Goal: Use online tool/utility: Use online tool/utility

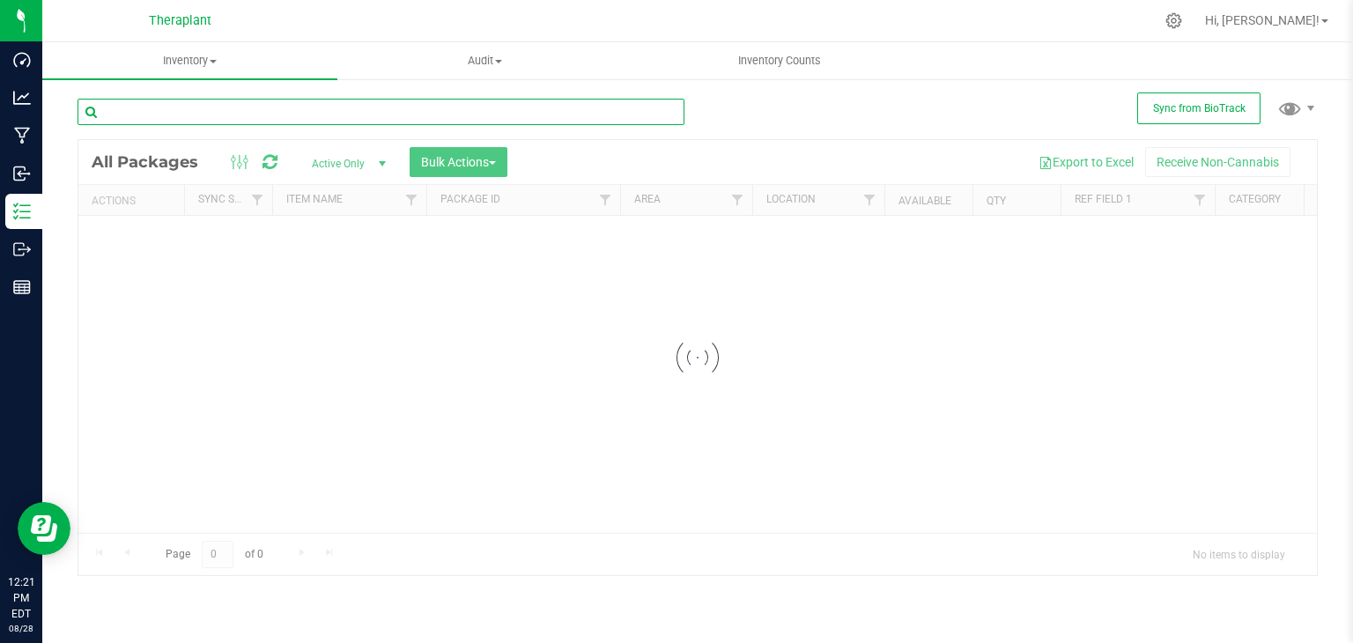
click at [241, 100] on input "text" at bounding box center [381, 112] width 607 height 26
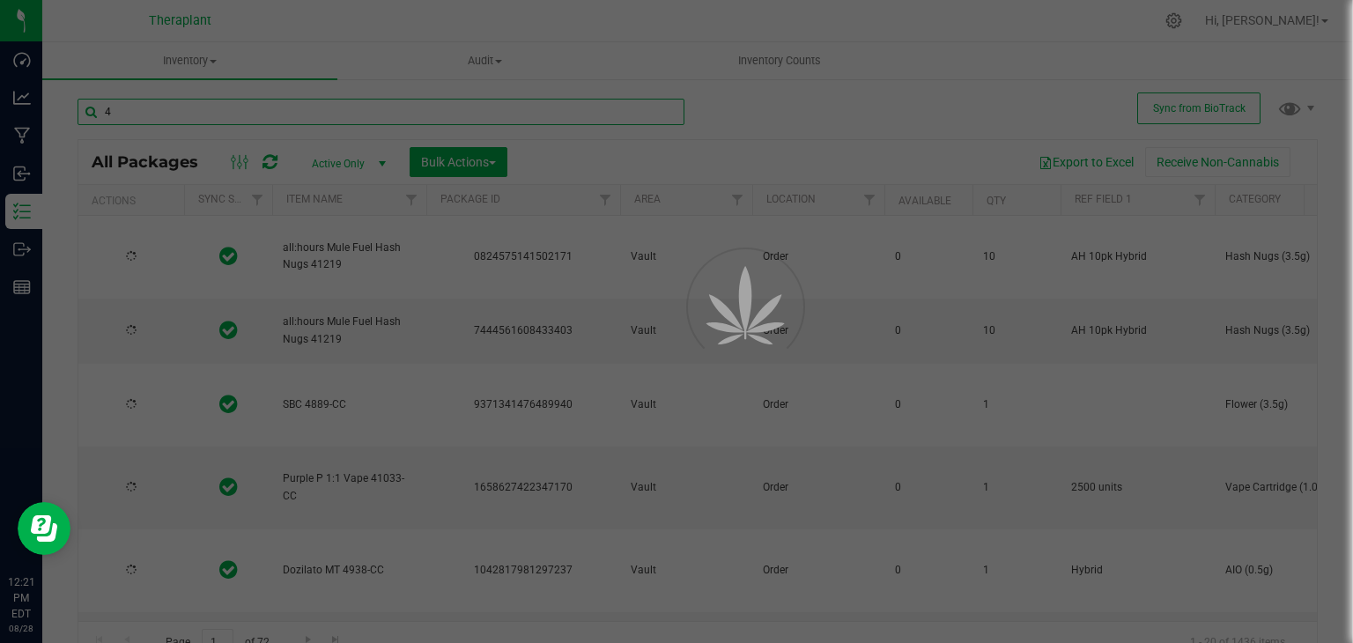
type input "41"
type input "[DATE]"
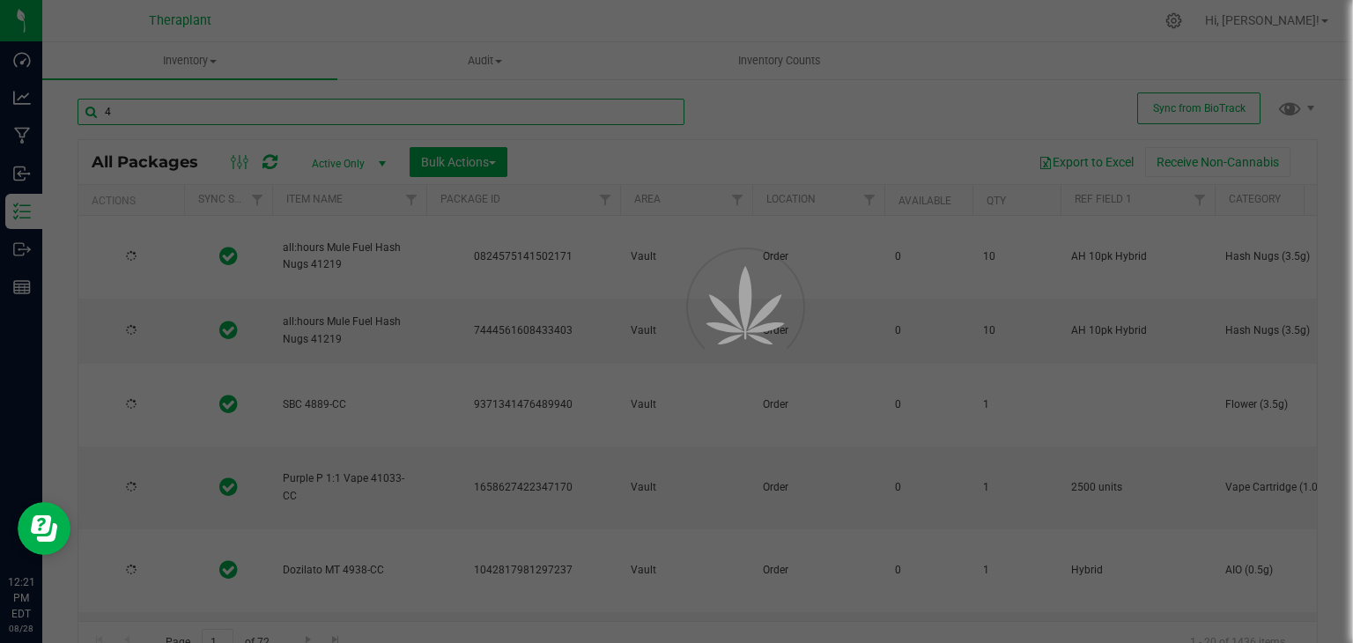
type input "[DATE]"
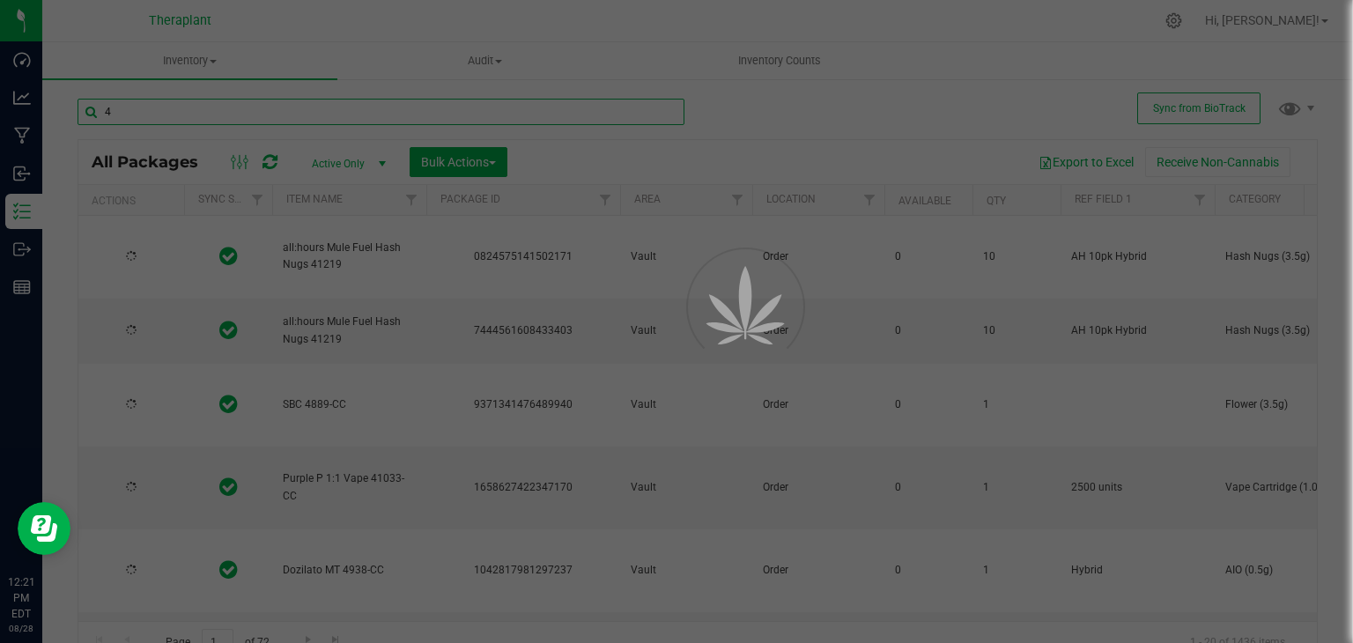
type input "[DATE]"
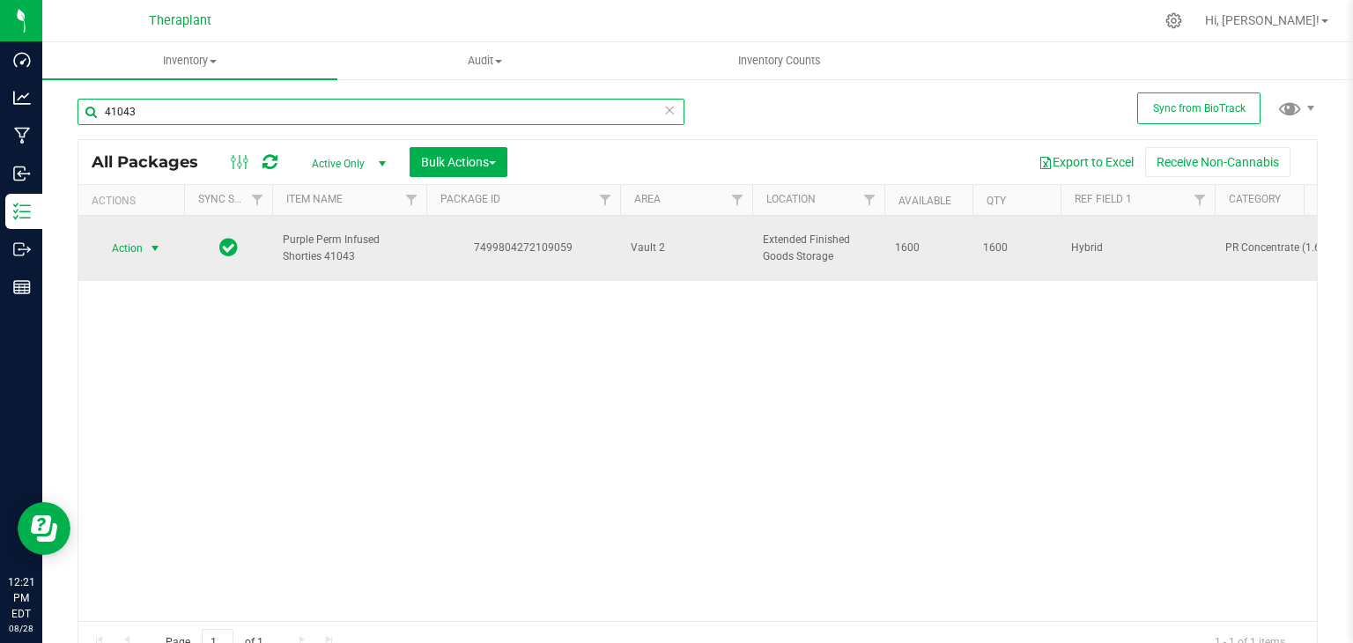
type input "41043"
click at [126, 239] on span "Action" at bounding box center [120, 248] width 48 height 25
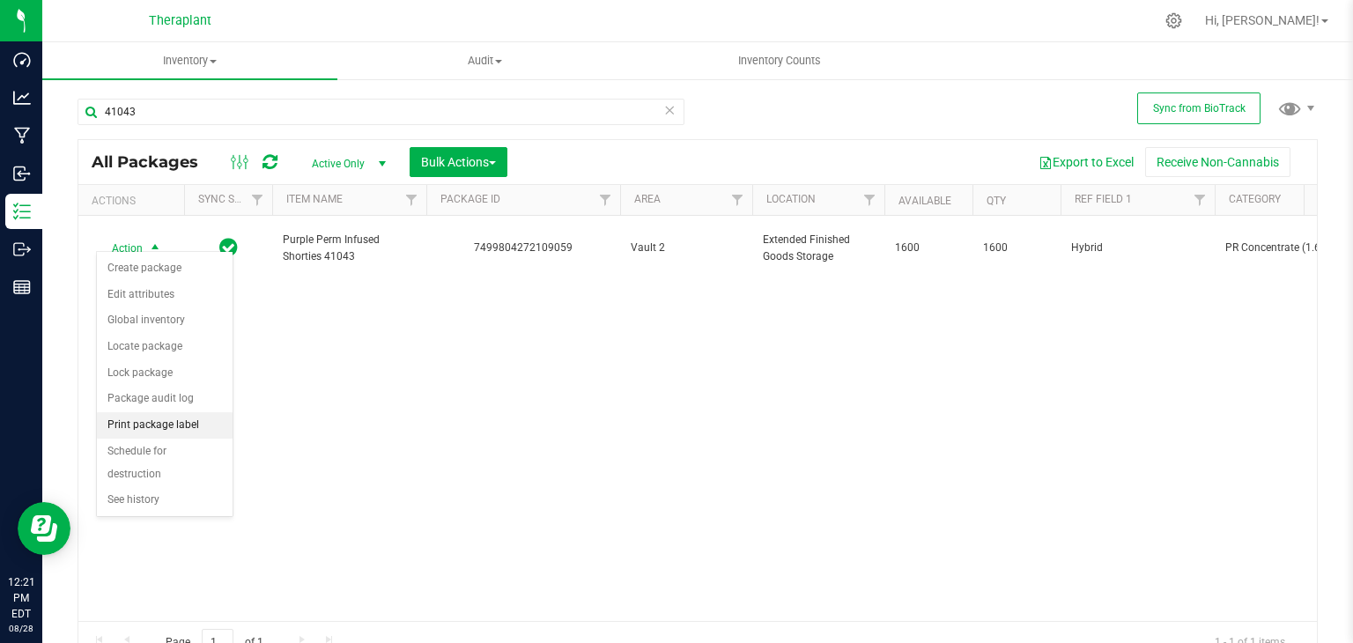
click at [139, 420] on li "Print package label" at bounding box center [165, 425] width 136 height 26
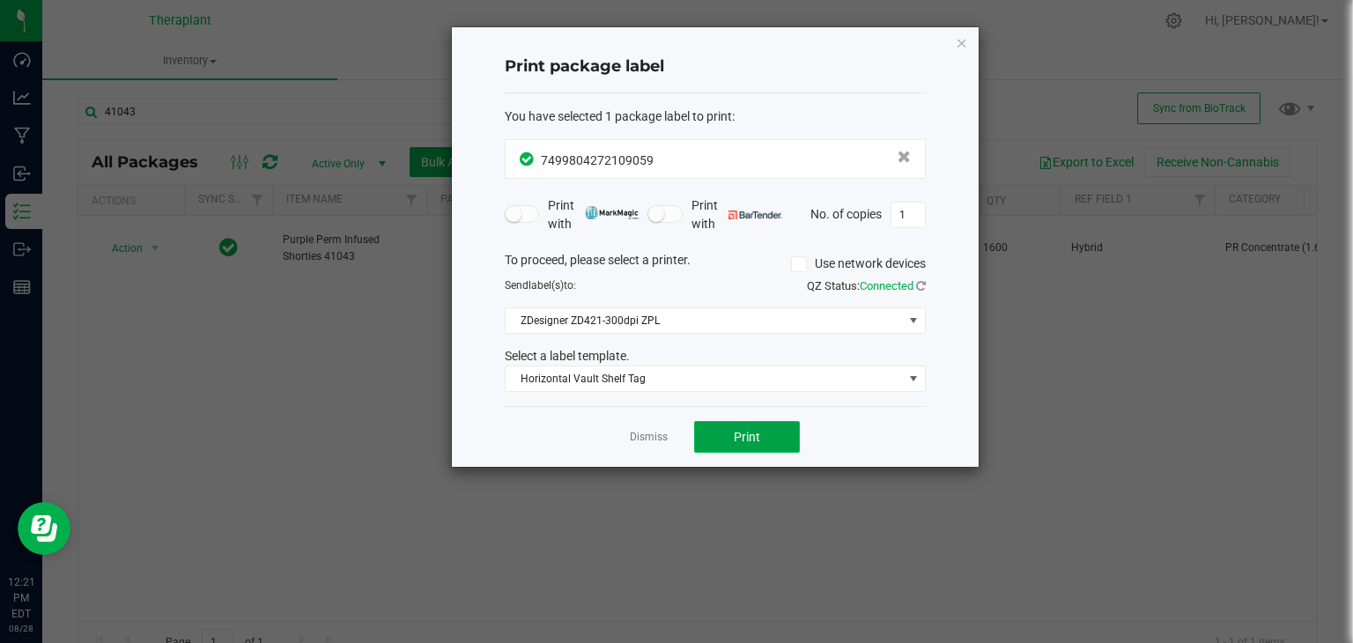
click at [726, 438] on button "Print" at bounding box center [747, 437] width 106 height 32
click at [958, 41] on icon "button" at bounding box center [962, 42] width 12 height 21
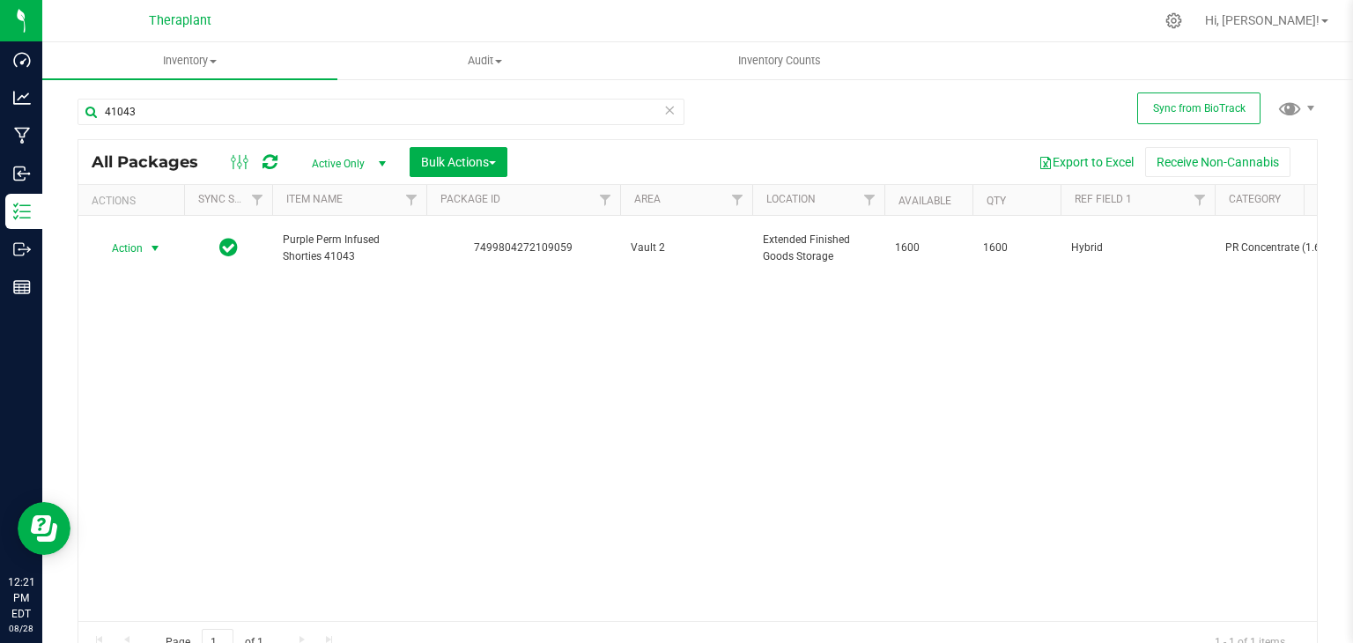
click at [663, 107] on icon at bounding box center [669, 109] width 12 height 21
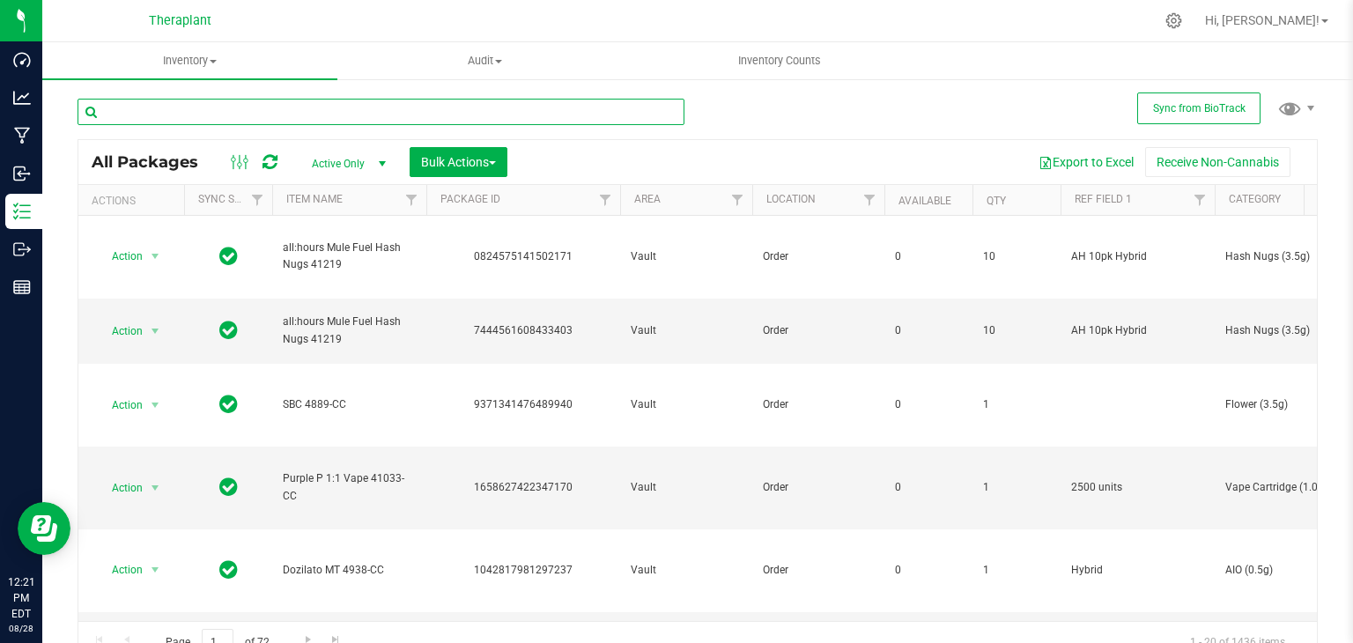
drag, startPoint x: 659, startPoint y: 107, endPoint x: 606, endPoint y: 110, distance: 53.0
click at [606, 110] on input "text" at bounding box center [381, 112] width 607 height 26
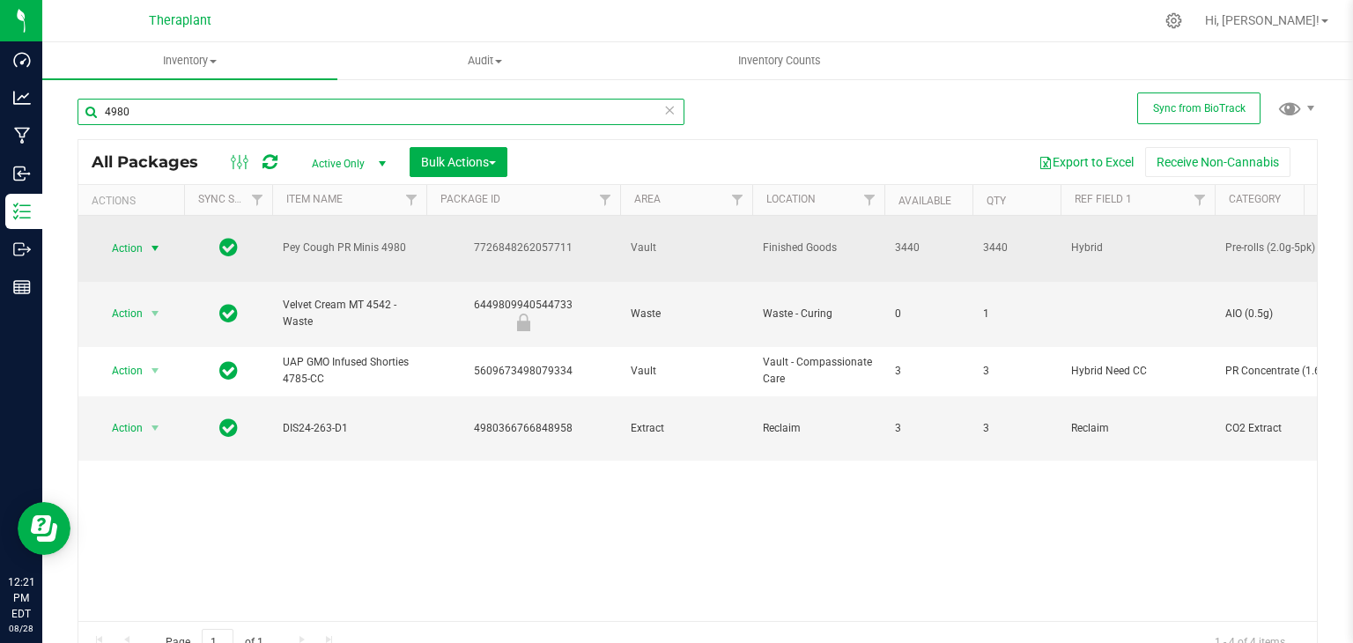
type input "4980"
click at [139, 241] on span "Action" at bounding box center [120, 248] width 48 height 25
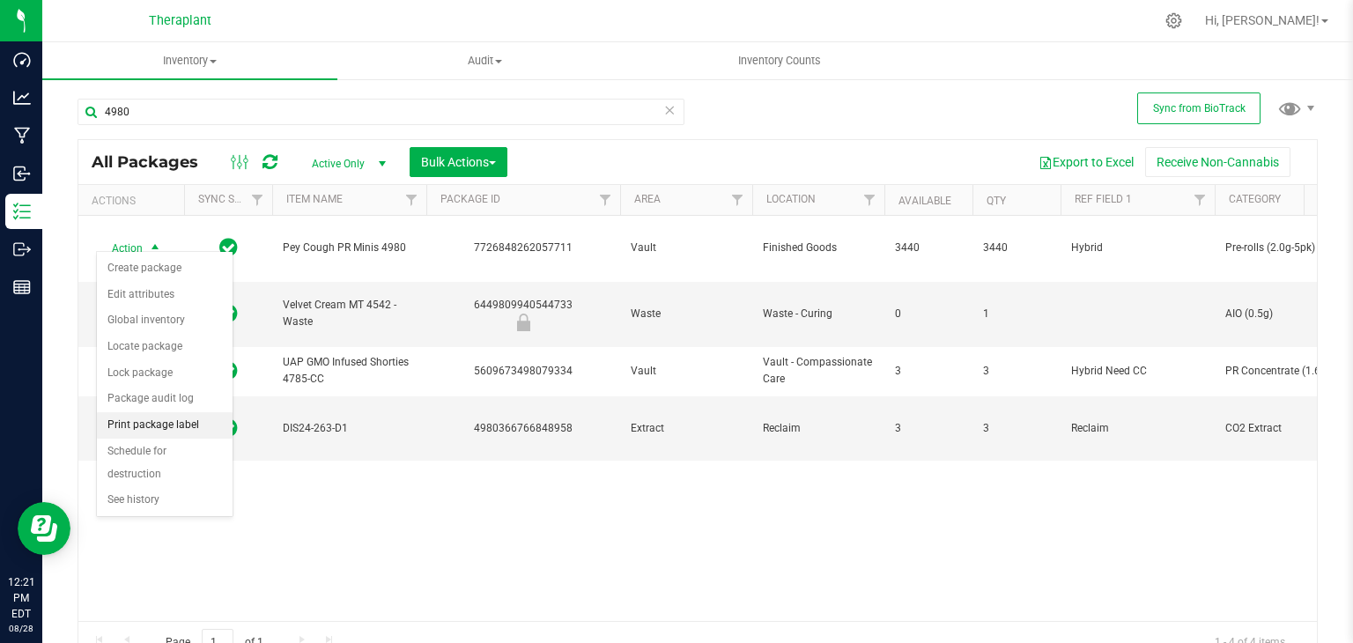
click at [159, 427] on li "Print package label" at bounding box center [165, 425] width 136 height 26
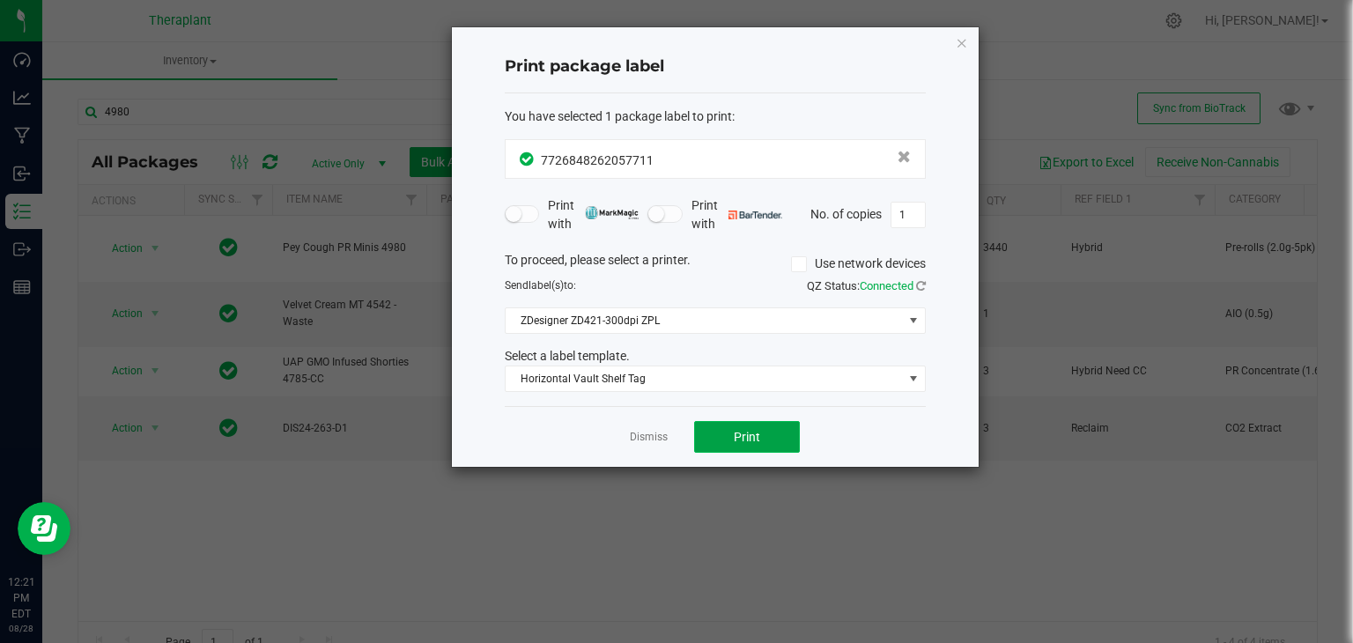
click at [742, 432] on span "Print" at bounding box center [747, 437] width 26 height 14
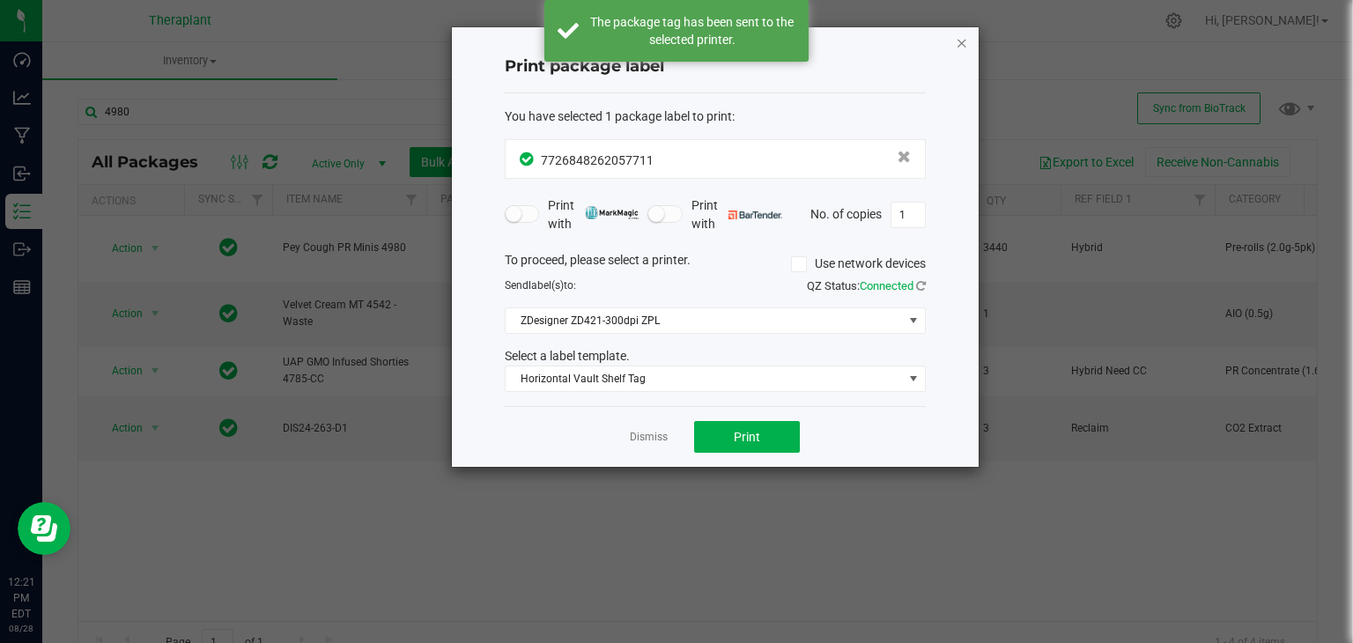
click at [964, 46] on icon "button" at bounding box center [962, 42] width 12 height 21
